Goal: Navigation & Orientation: Find specific page/section

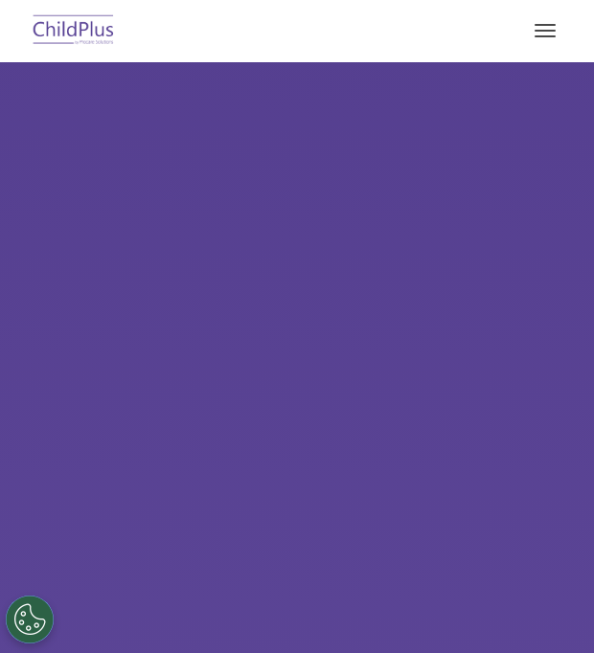
select select "MEDIUM"
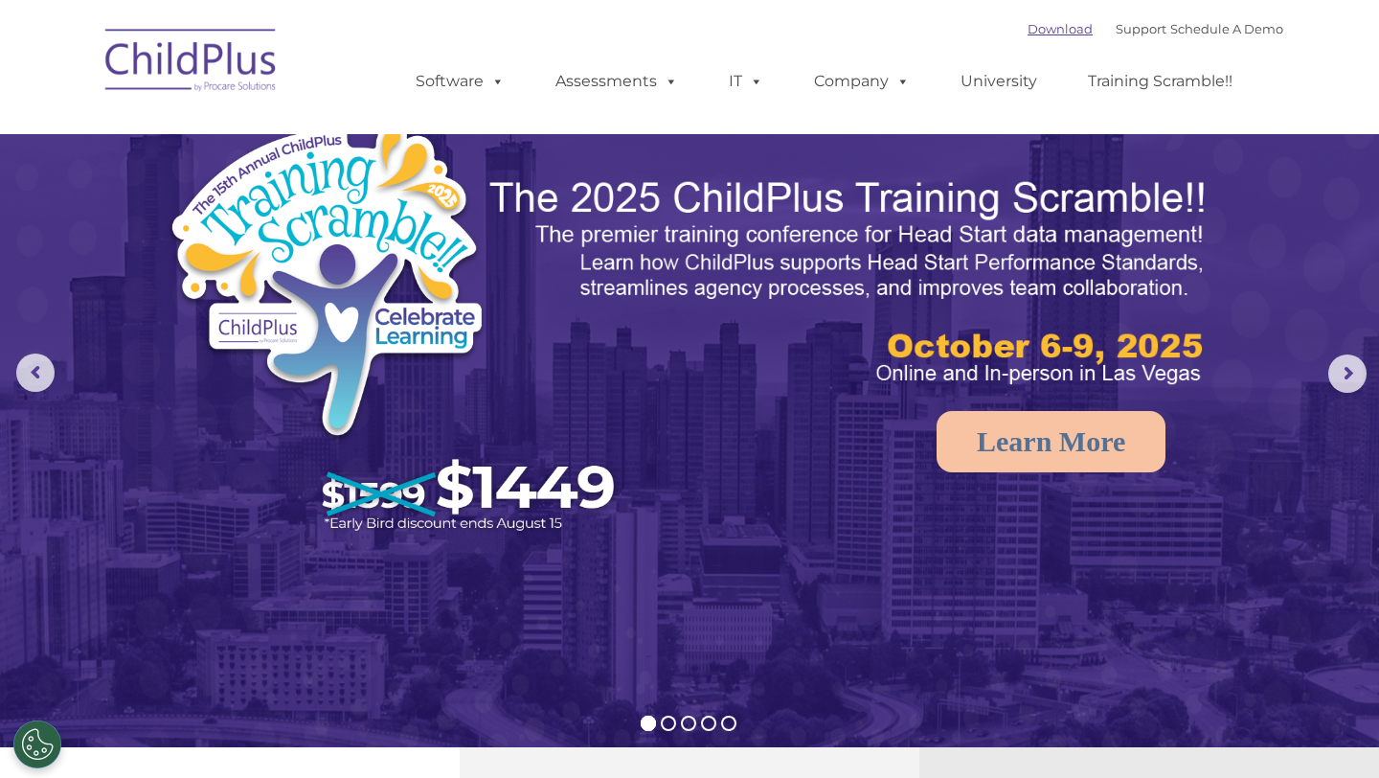
click at [593, 32] on link "Download" at bounding box center [1060, 28] width 65 height 15
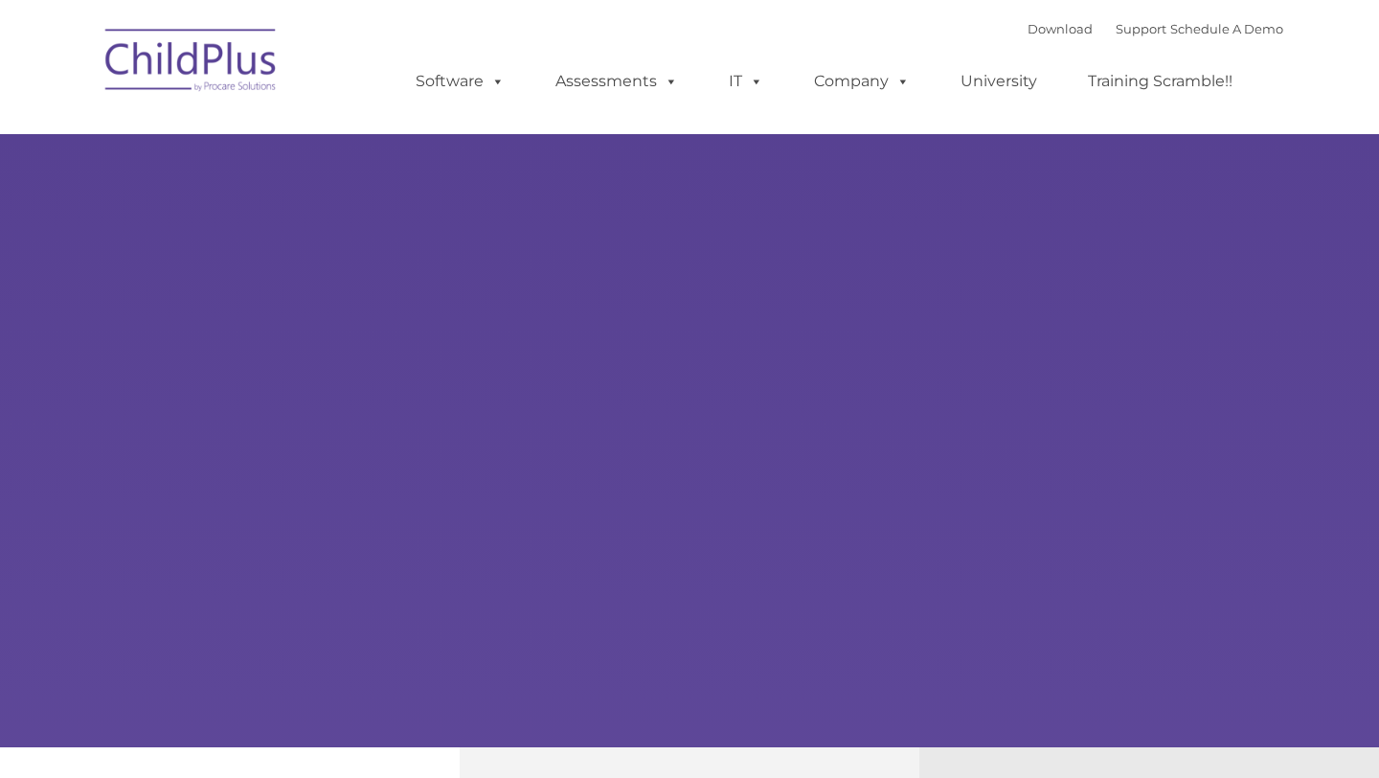
type input ""
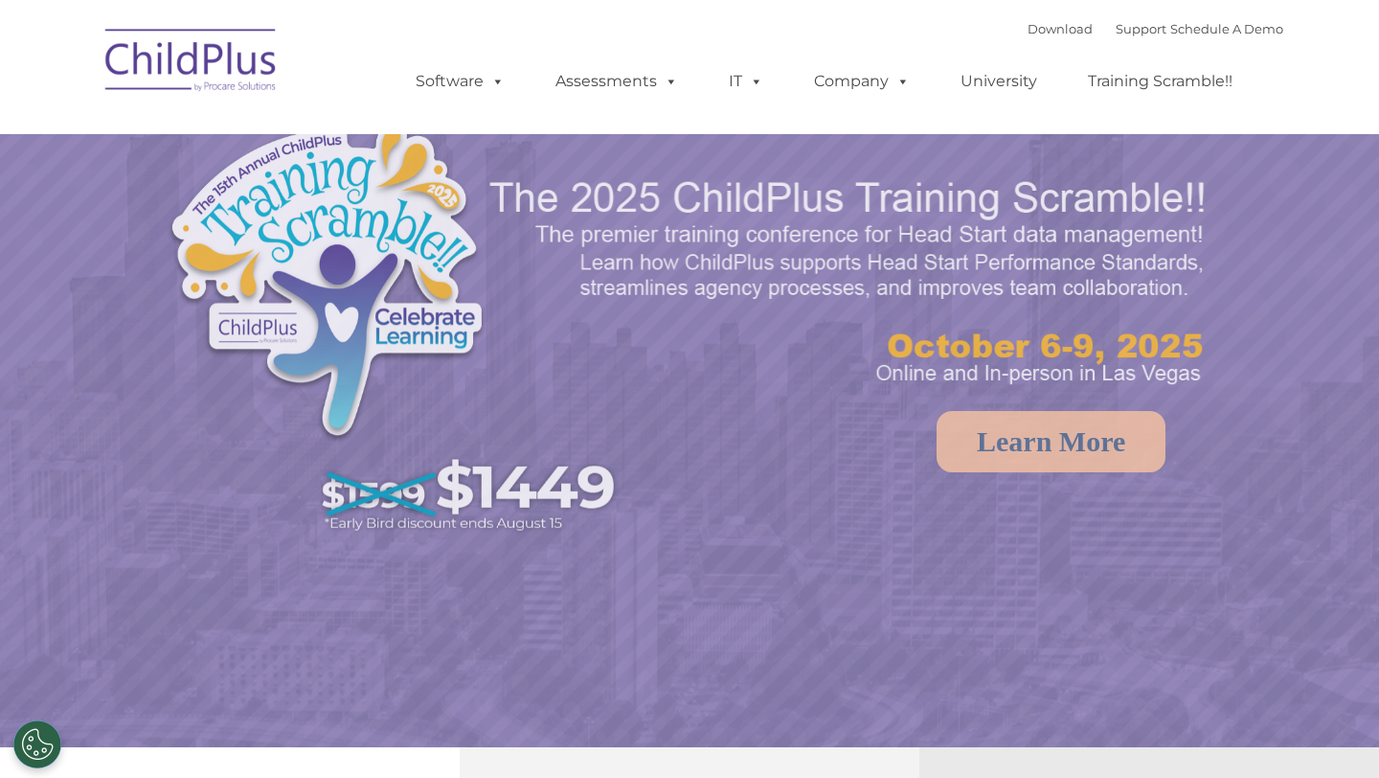
select select "MEDIUM"
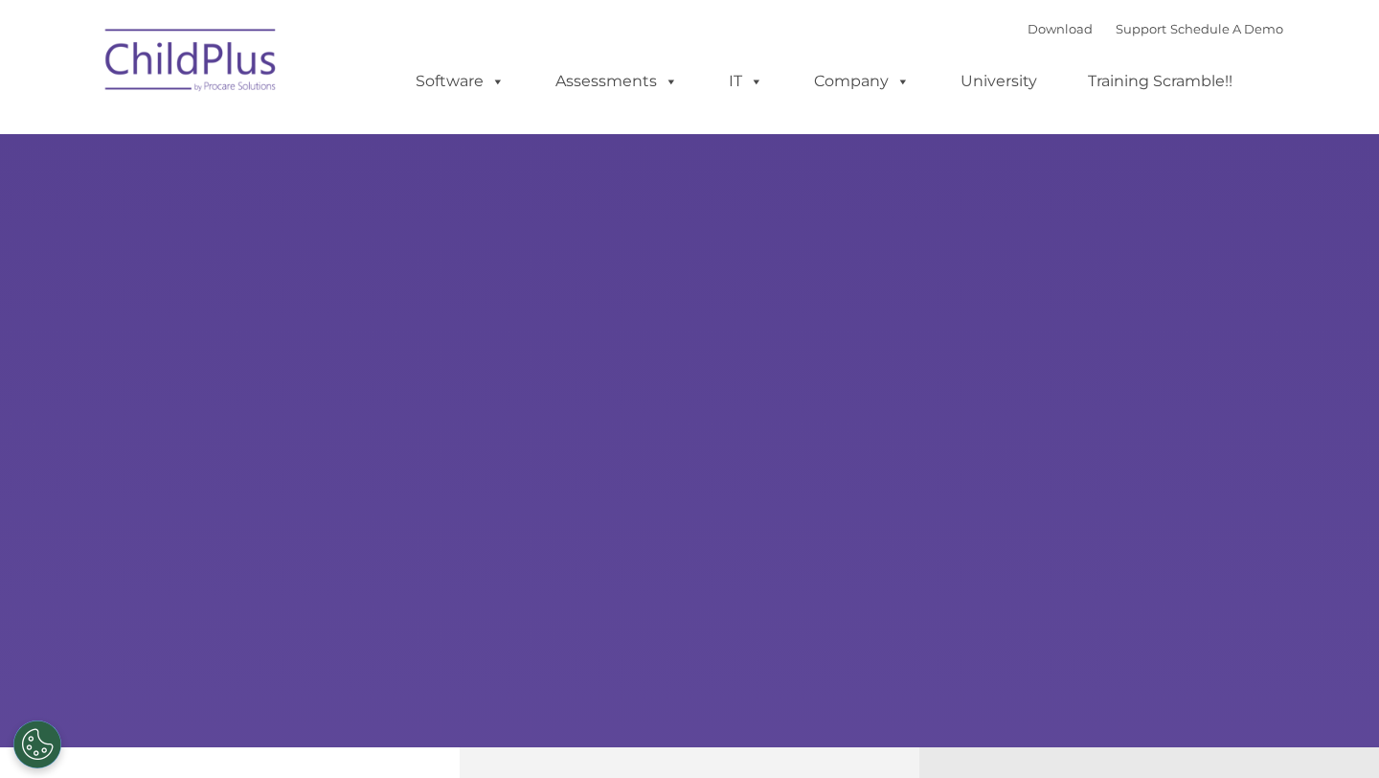
type input ""
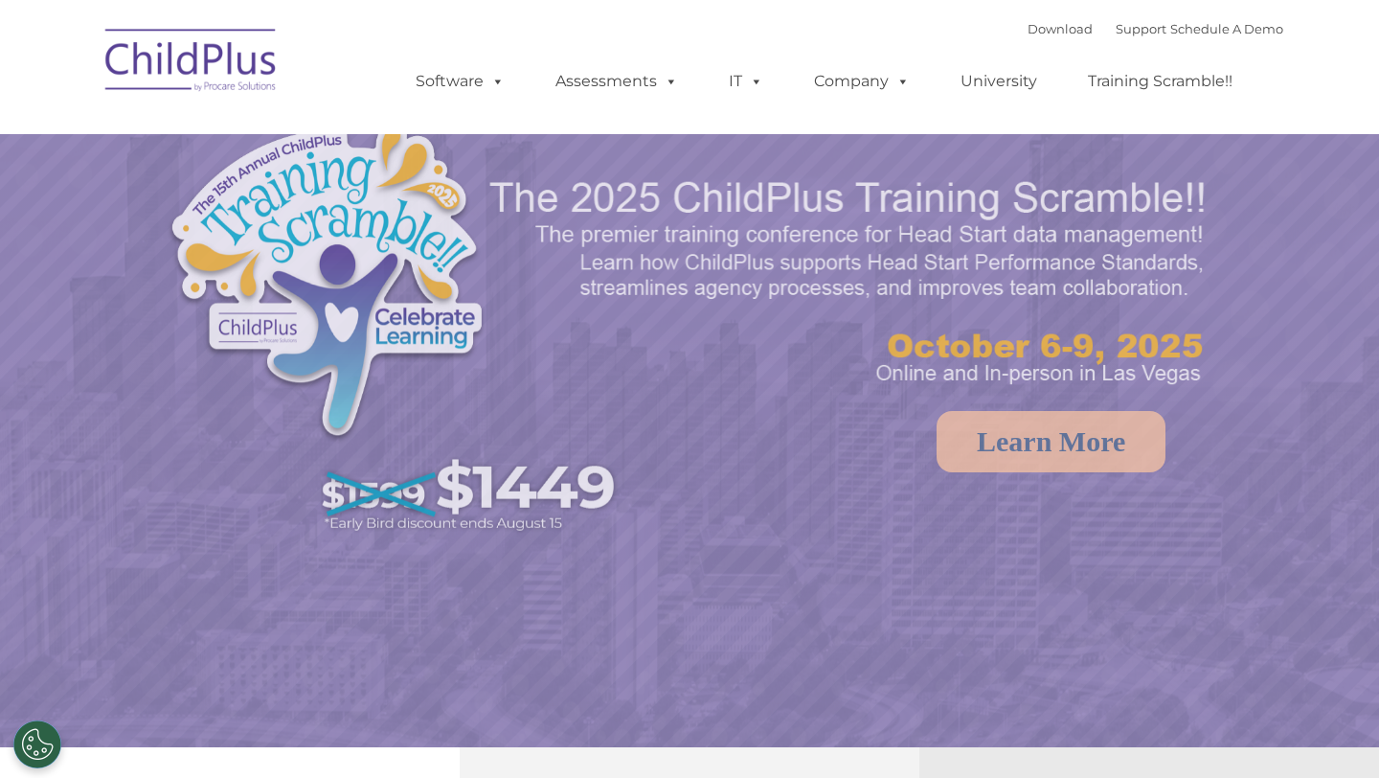
select select "MEDIUM"
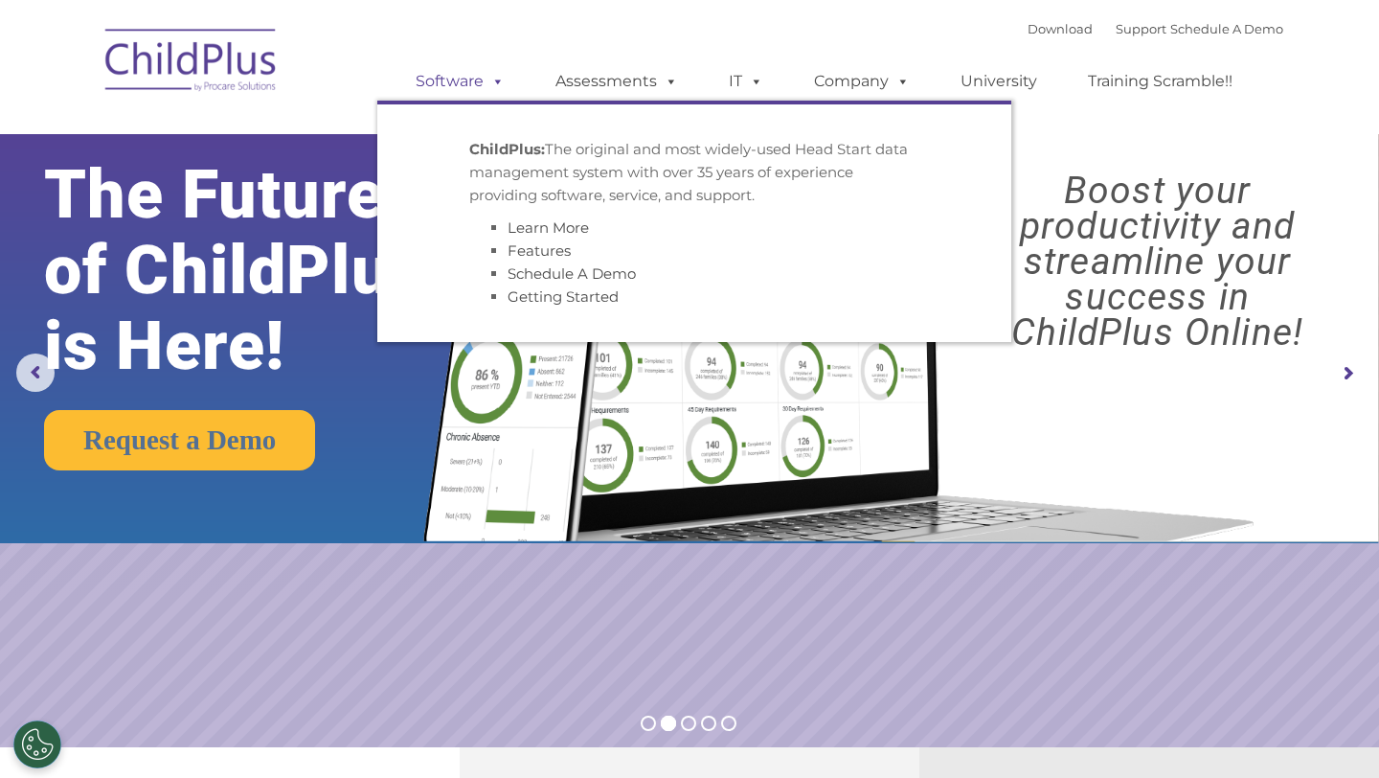
click at [439, 86] on link "Software" at bounding box center [460, 81] width 127 height 38
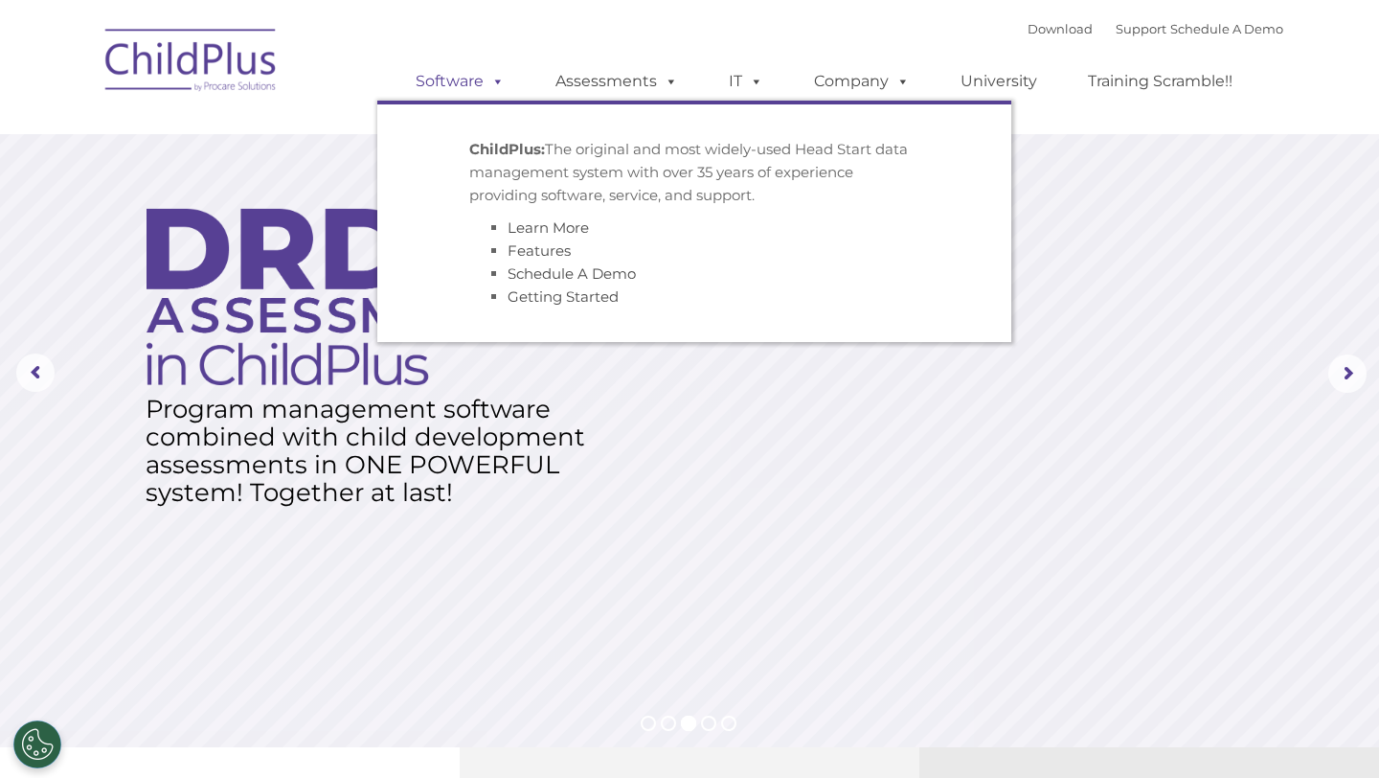
click at [439, 86] on link "Software" at bounding box center [460, 81] width 127 height 38
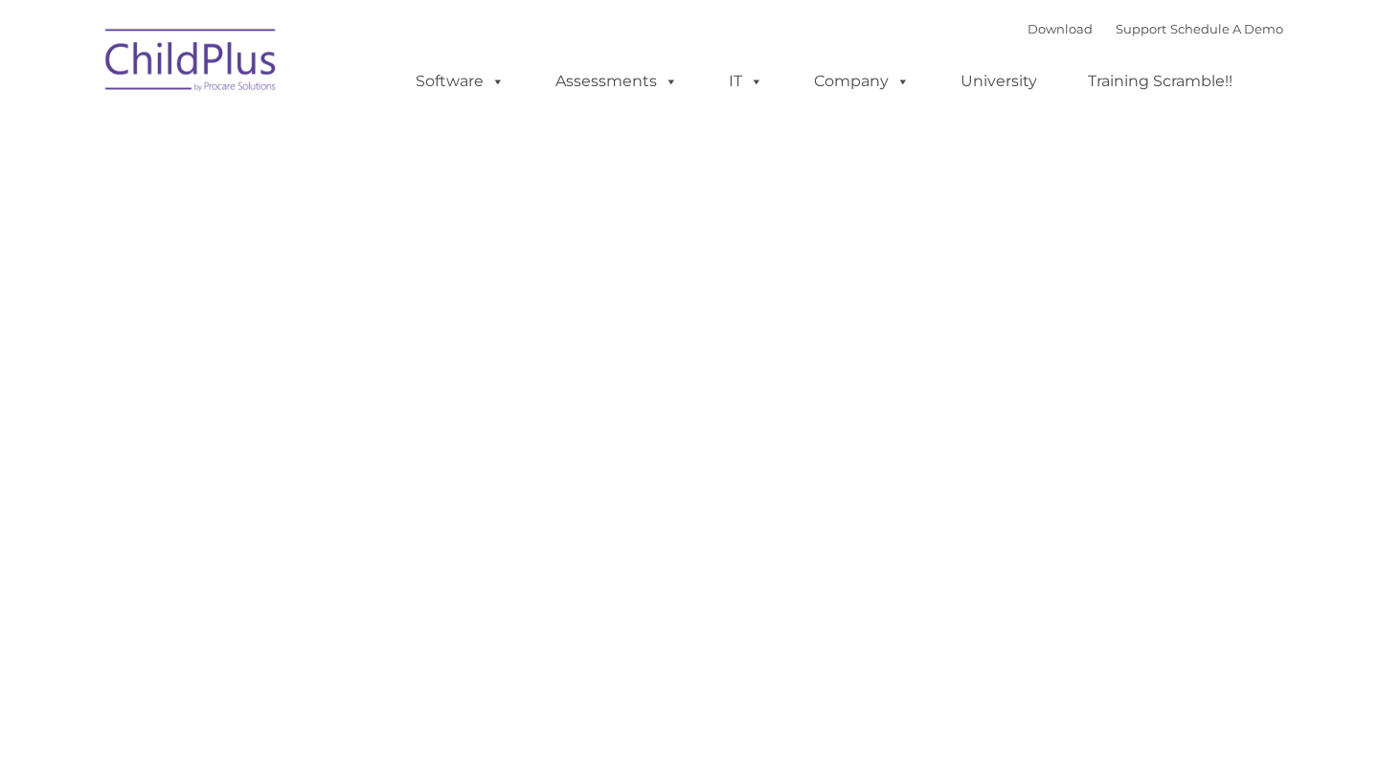
click at [589, 82] on link "Assessments" at bounding box center [616, 81] width 161 height 38
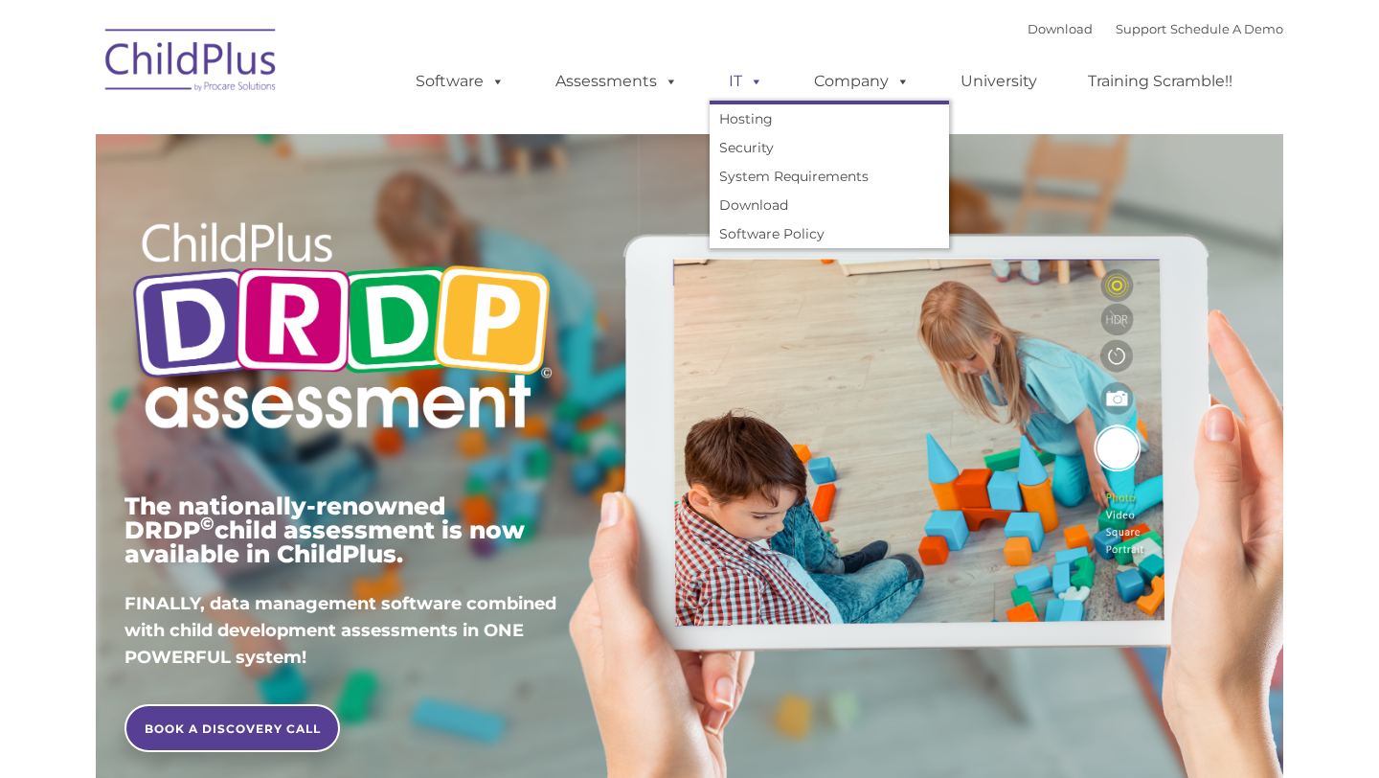
type input ""
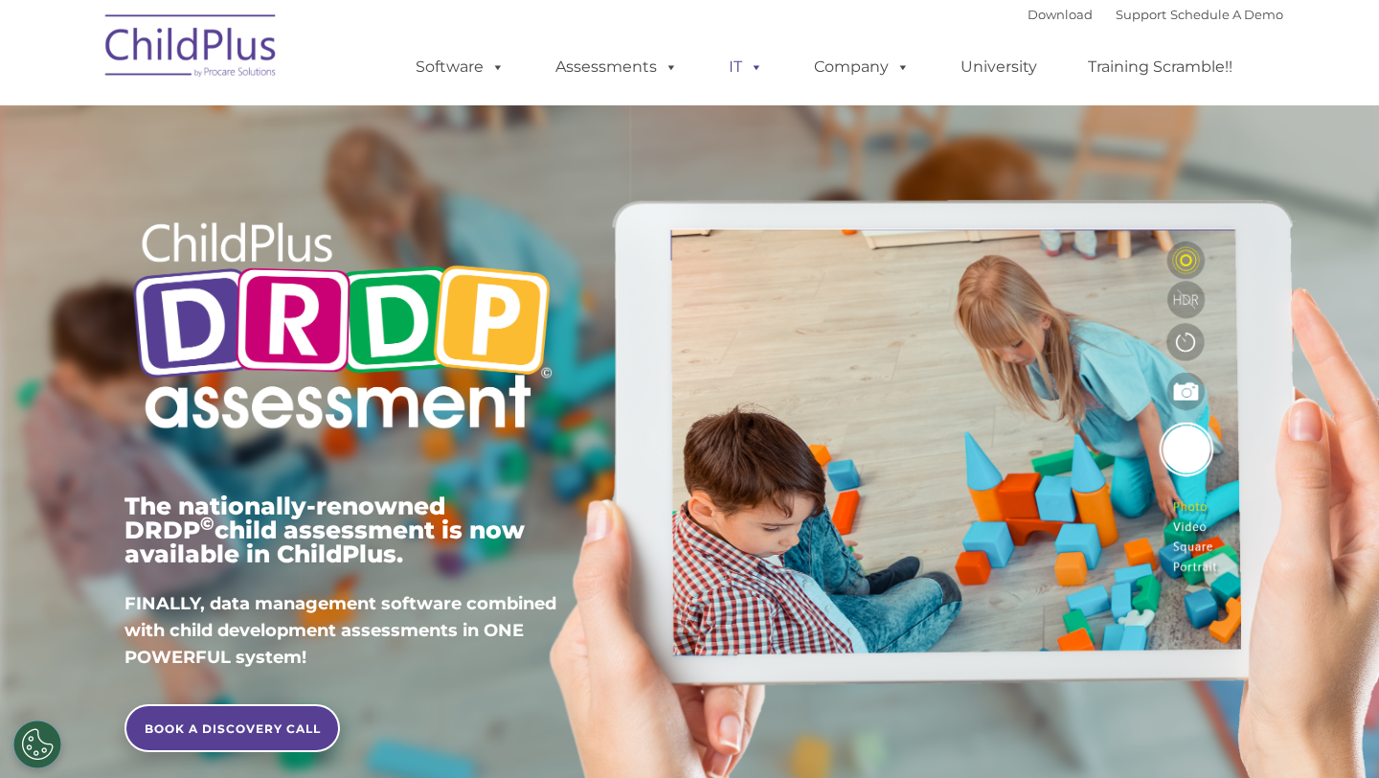
click at [744, 67] on span at bounding box center [752, 66] width 21 height 18
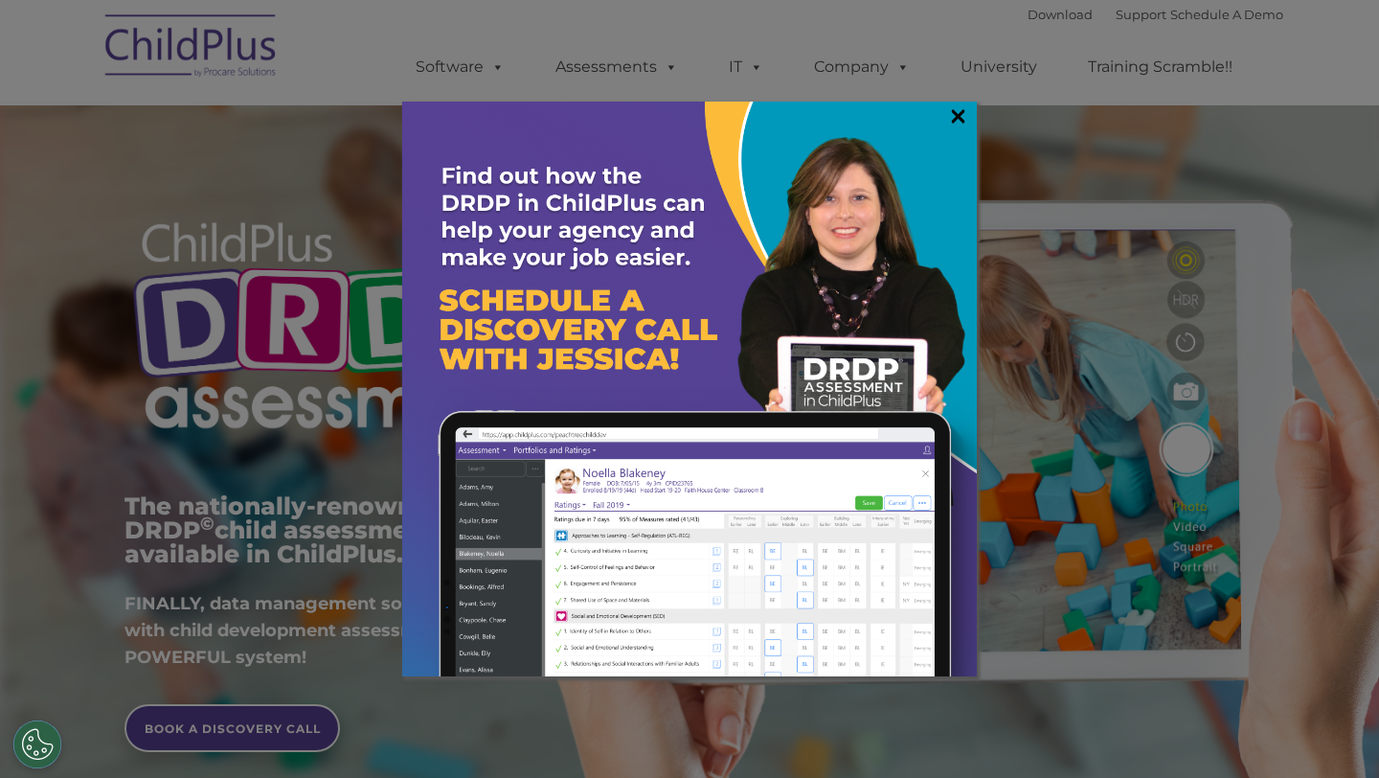
click at [965, 112] on link "×" at bounding box center [958, 115] width 22 height 19
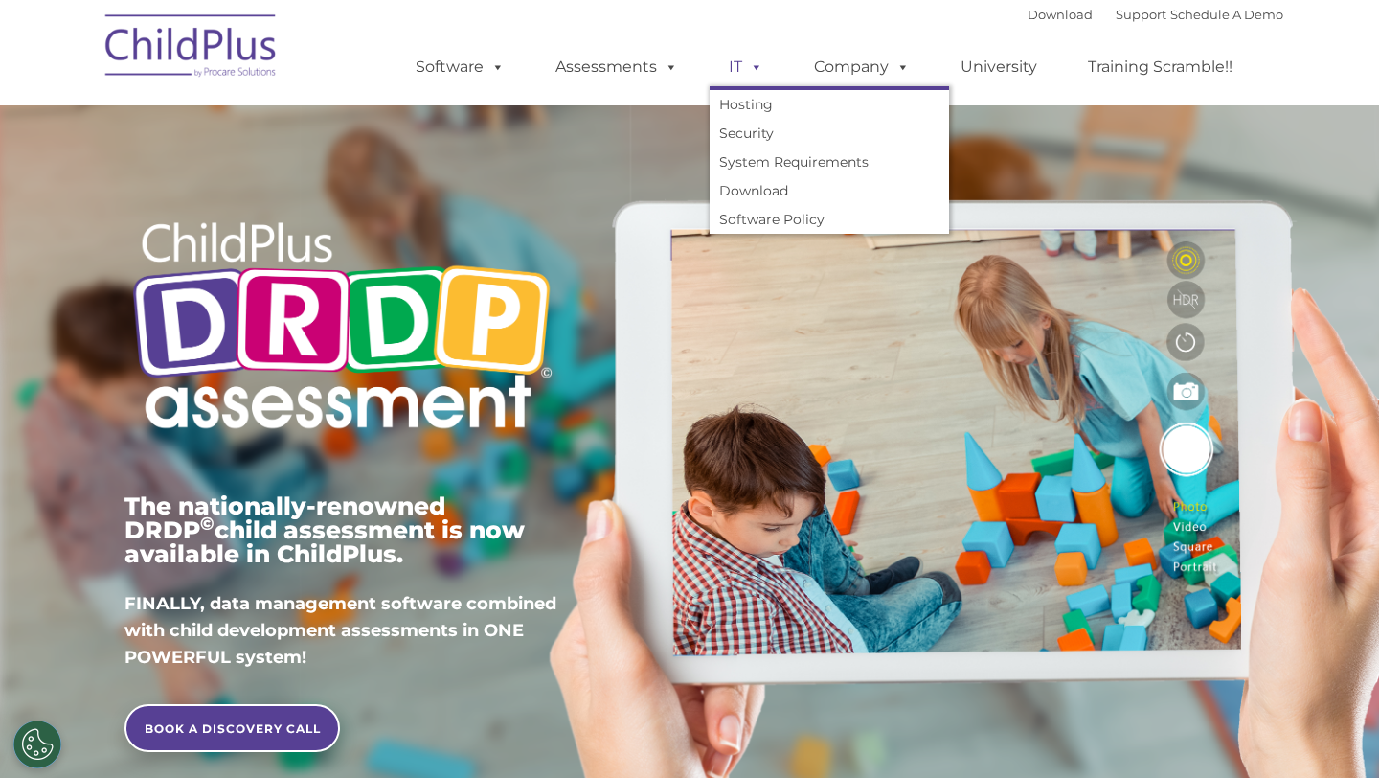
click at [744, 61] on span at bounding box center [752, 66] width 21 height 18
click at [738, 70] on link "IT" at bounding box center [746, 67] width 73 height 38
click at [758, 194] on link "Download" at bounding box center [829, 190] width 239 height 29
